Goal: Check status: Check status

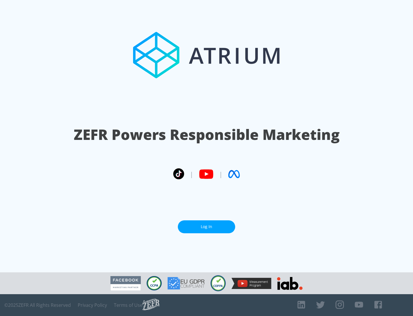
click at [207, 226] on link "Log In" at bounding box center [206, 226] width 57 height 13
